Goal: Task Accomplishment & Management: Manage account settings

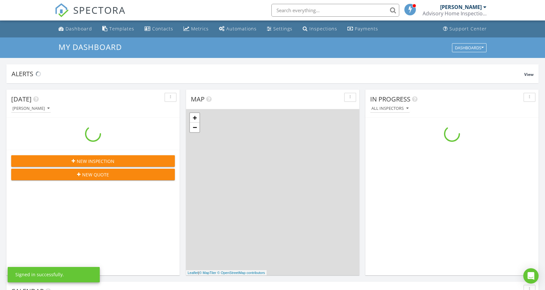
scroll to position [592, 555]
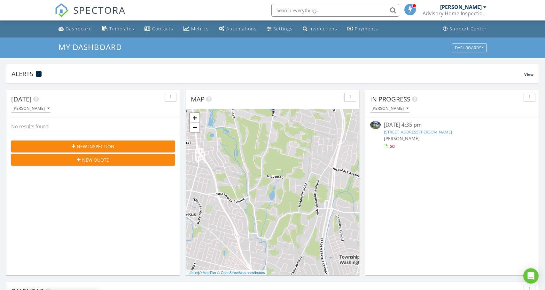
click at [411, 132] on link "14 Holly Rd, Rockaway Township, NJ 07842" at bounding box center [418, 132] width 68 height 6
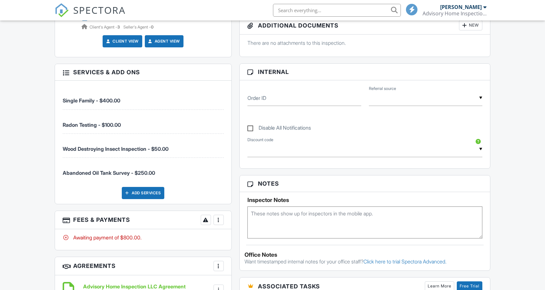
scroll to position [352, 0]
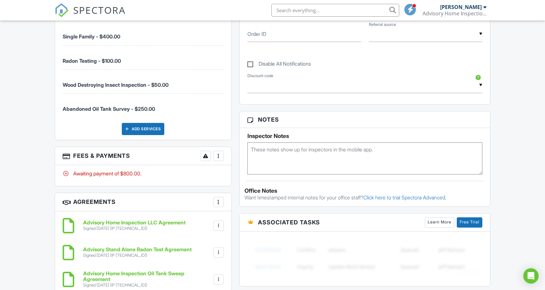
click at [222, 159] on div "More" at bounding box center [219, 156] width 10 height 10
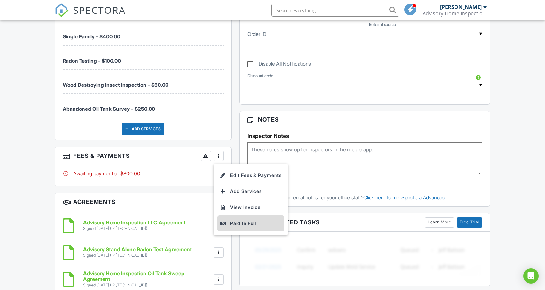
click at [238, 225] on div "Paid In Full" at bounding box center [251, 223] width 62 height 8
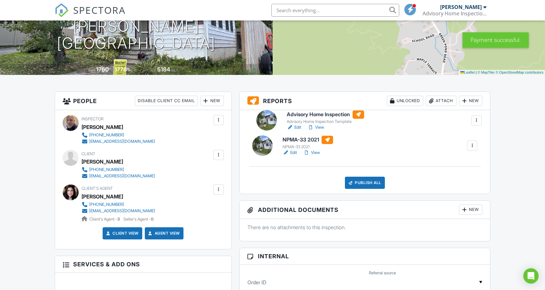
drag, startPoint x: 312, startPoint y: 131, endPoint x: 315, endPoint y: 127, distance: 5.7
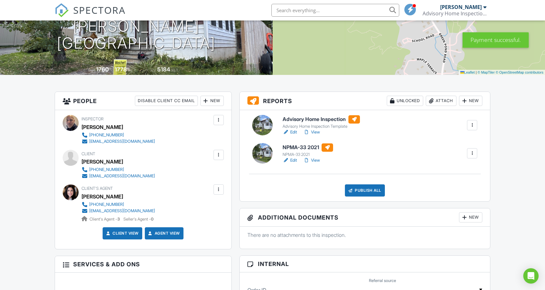
click at [313, 160] on link "View" at bounding box center [311, 160] width 17 height 6
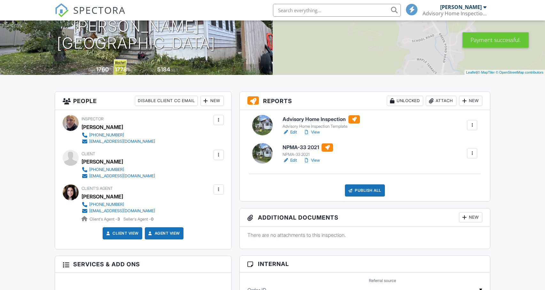
click at [295, 160] on link "Edit" at bounding box center [290, 160] width 14 height 6
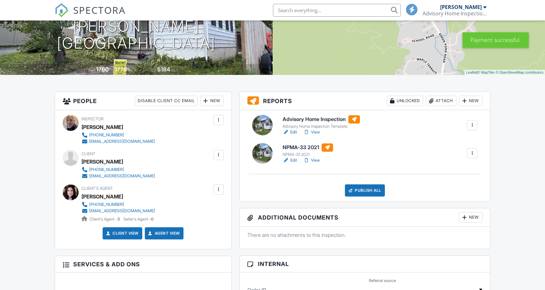
scroll to position [96, 0]
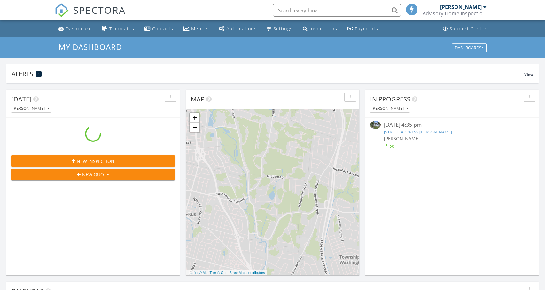
scroll to position [592, 555]
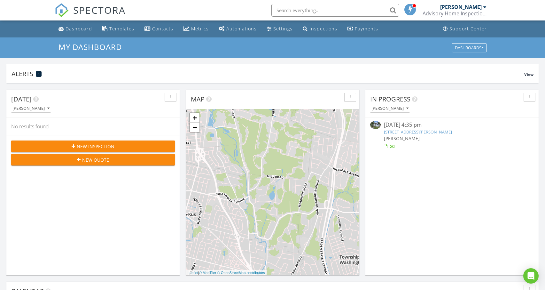
click at [408, 131] on link "[STREET_ADDRESS][PERSON_NAME]" at bounding box center [418, 132] width 68 height 6
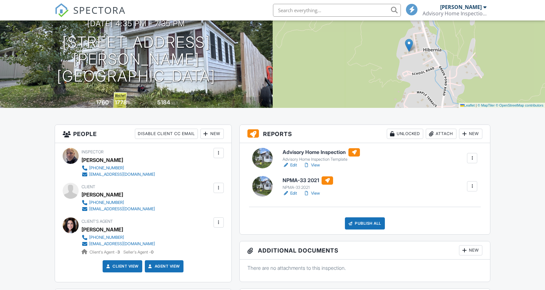
scroll to position [64, 0]
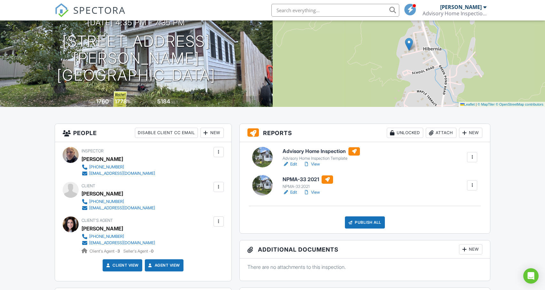
click at [318, 165] on link "View" at bounding box center [311, 164] width 17 height 6
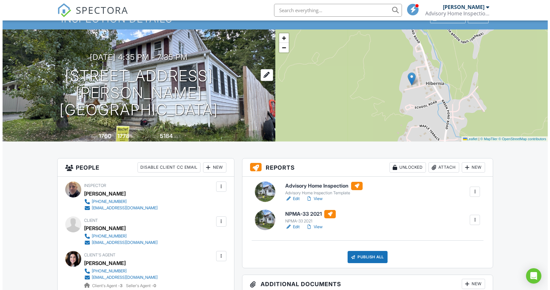
scroll to position [32, 0]
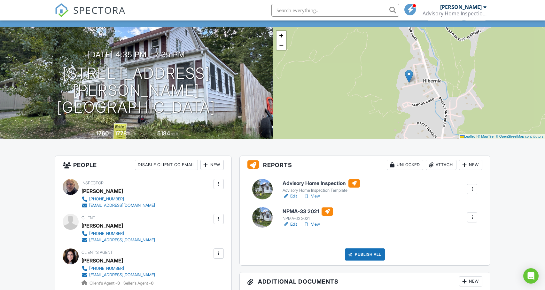
click at [430, 164] on div at bounding box center [431, 164] width 6 height 6
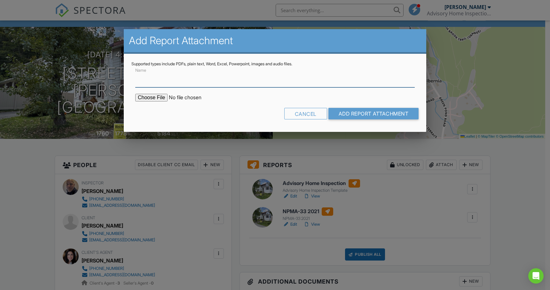
click at [259, 82] on input "Name" at bounding box center [274, 80] width 279 height 16
type input "[PERSON_NAME] Oil Tank Survey Report"
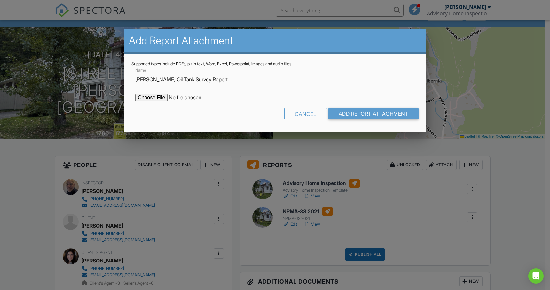
click at [163, 96] on input "file" at bounding box center [189, 98] width 109 height 8
type input "C:\fakepath\Delgato Oil Tank Survey Report .pdf"
click at [389, 113] on input "Add Report Attachment" at bounding box center [373, 114] width 90 height 12
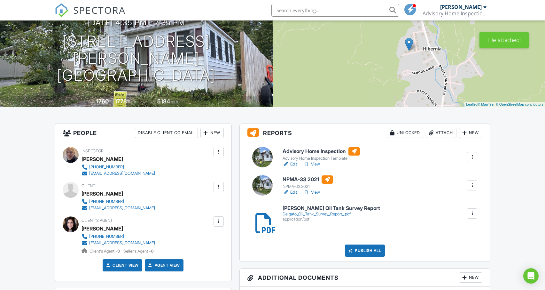
click at [315, 164] on link "View" at bounding box center [311, 164] width 17 height 6
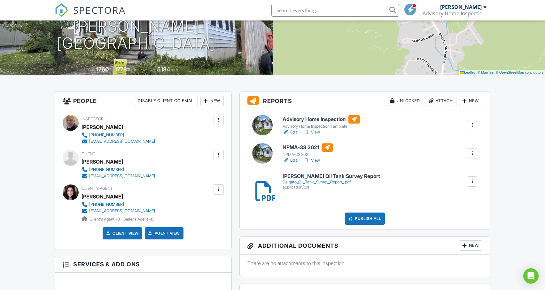
click at [293, 159] on link "Edit" at bounding box center [290, 160] width 14 height 6
click at [316, 160] on link "View" at bounding box center [311, 160] width 17 height 6
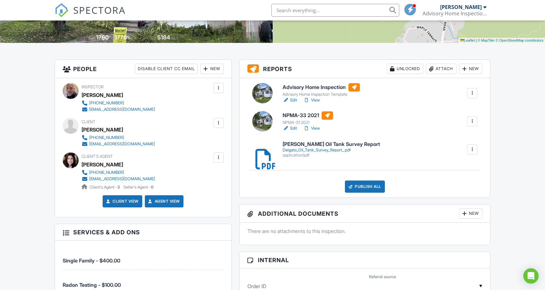
click at [315, 101] on link "View" at bounding box center [311, 100] width 17 height 6
